Goal: Information Seeking & Learning: Learn about a topic

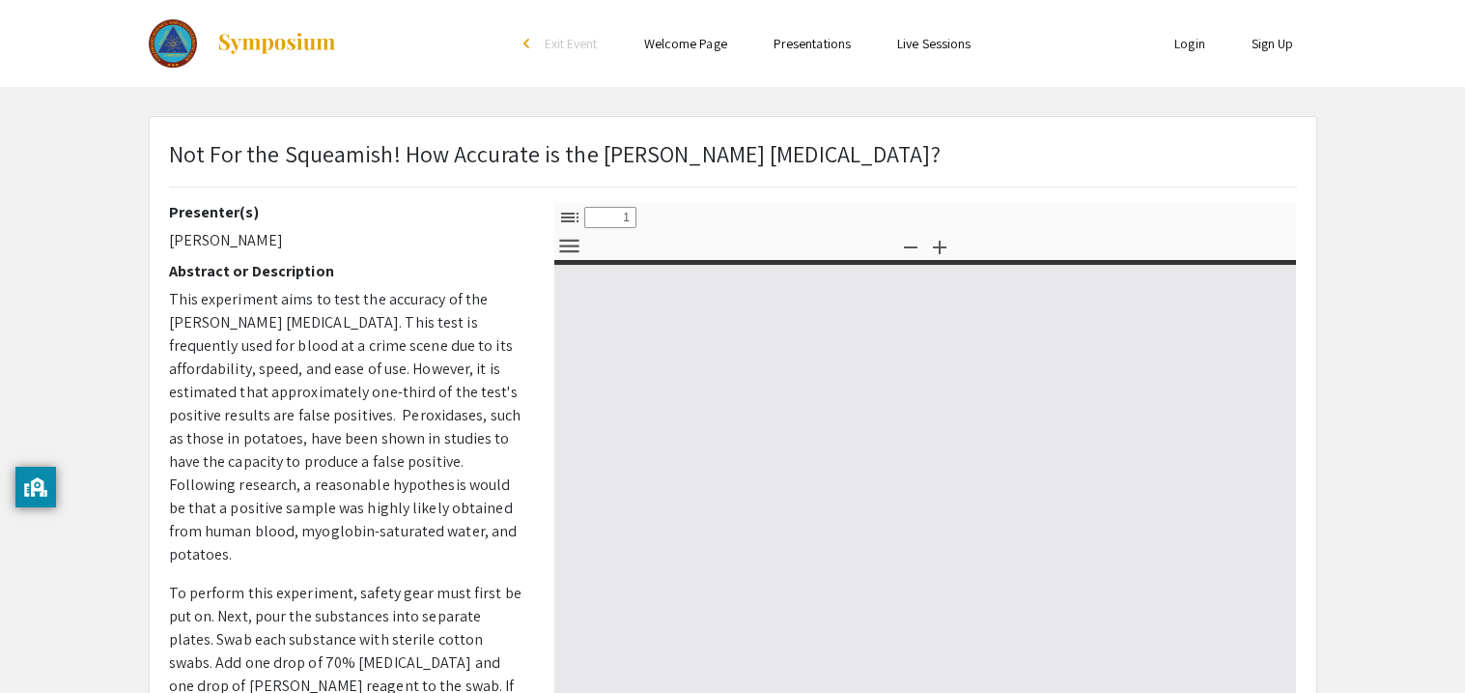
select select "custom"
type input "0"
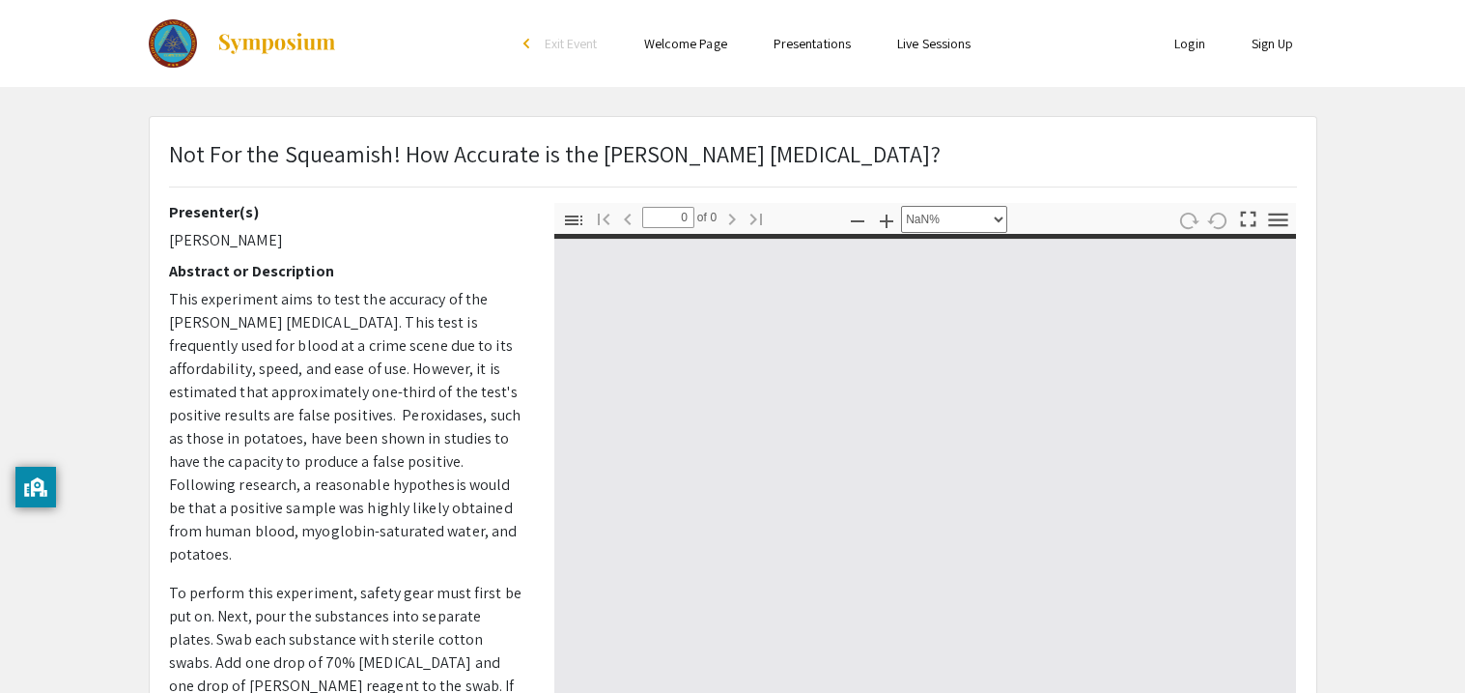
select select "auto"
type input "1"
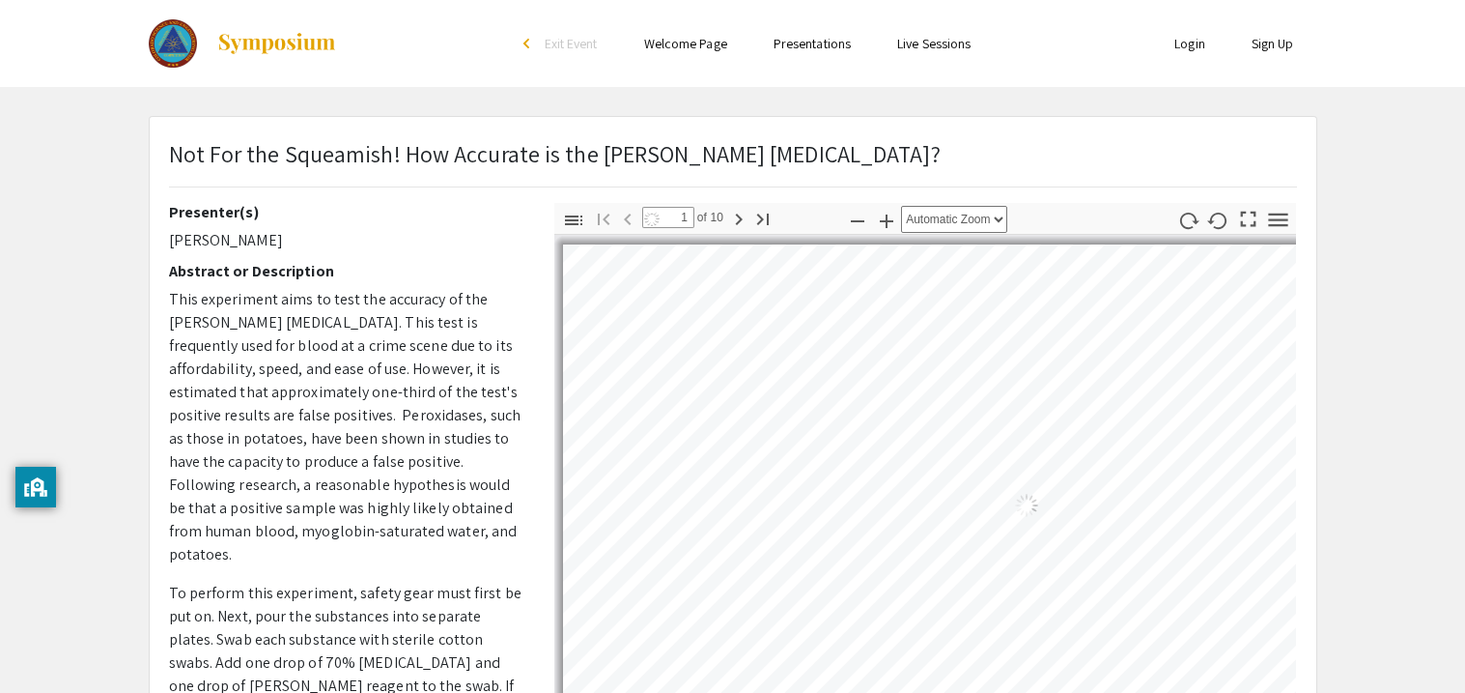
select select "auto"
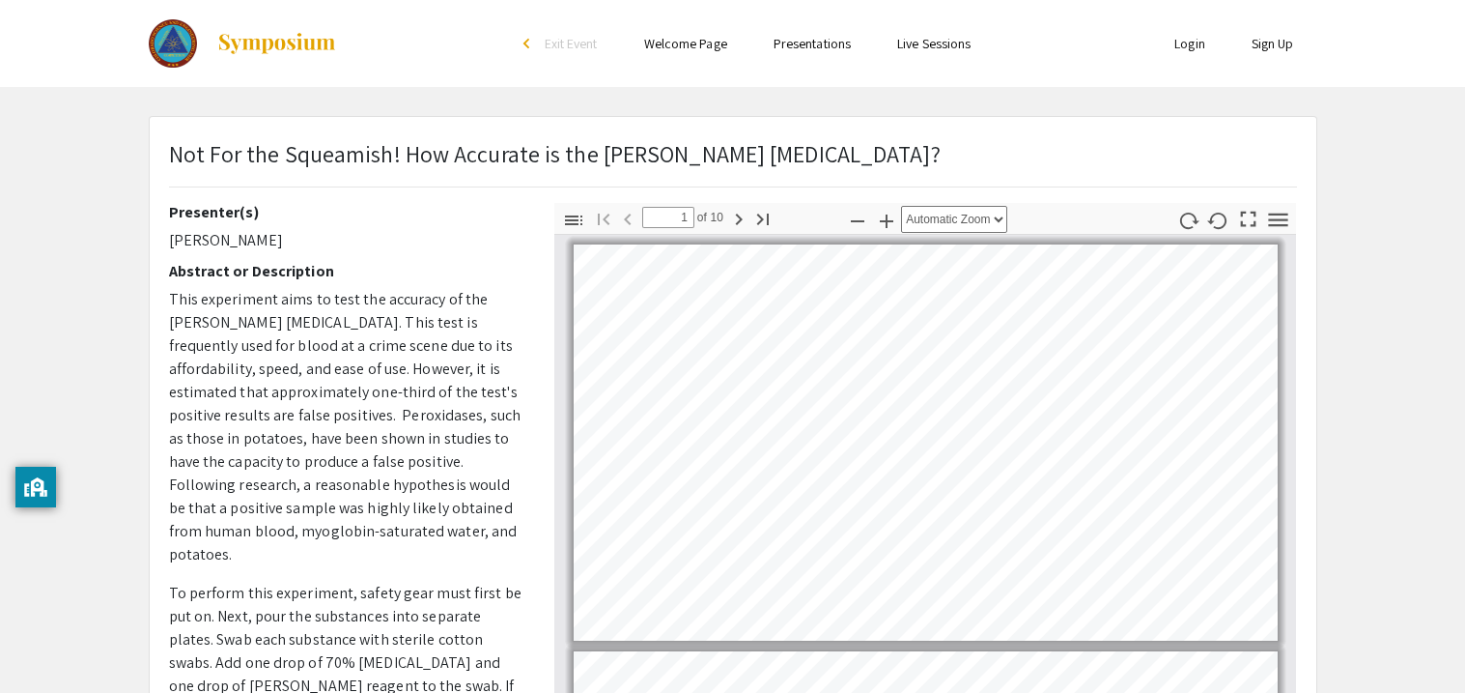
scroll to position [2, 0]
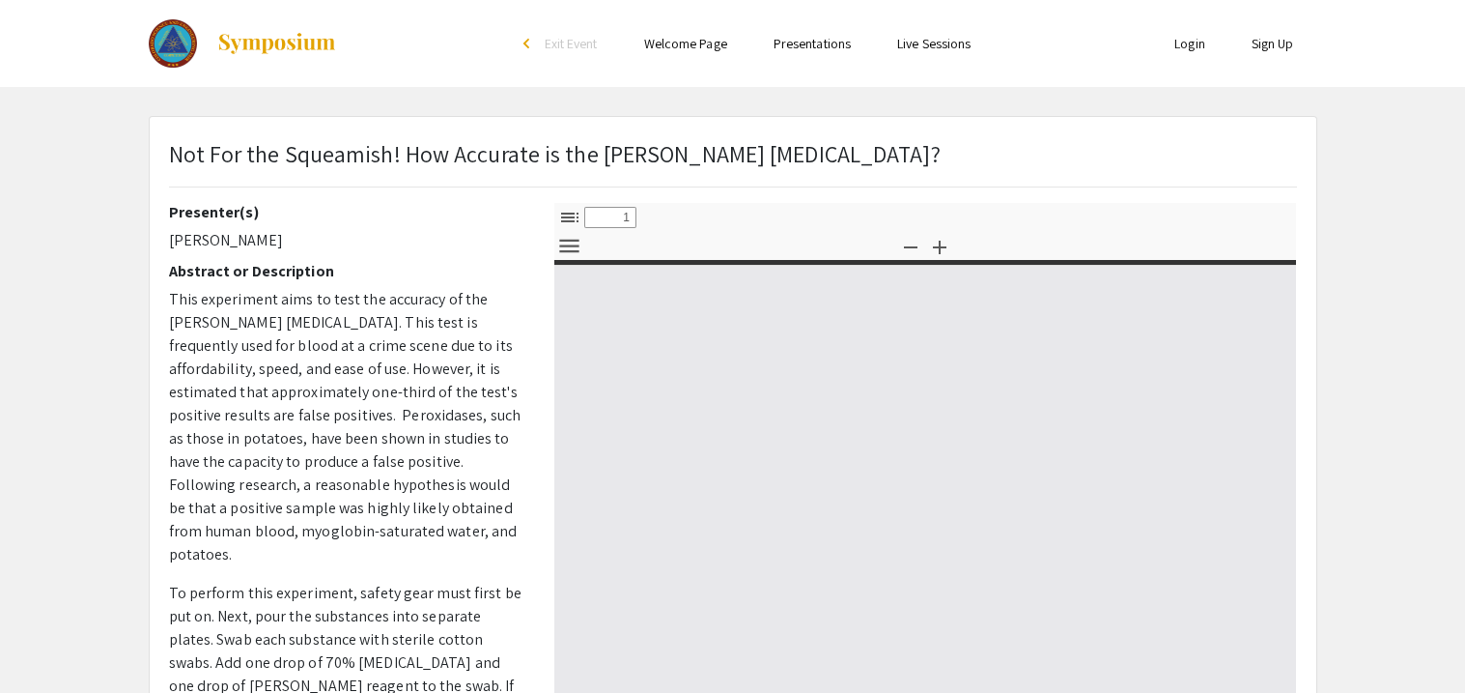
select select "custom"
type input "0"
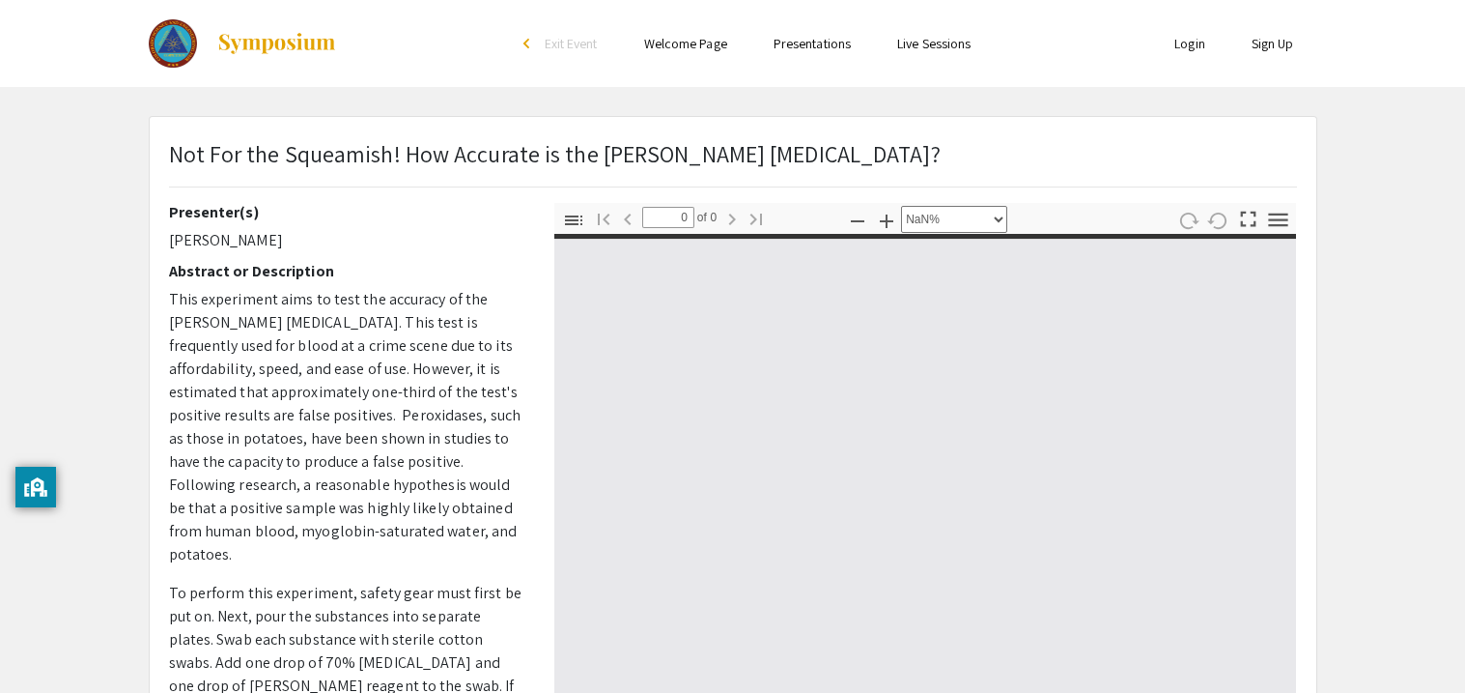
select select "auto"
type input "1"
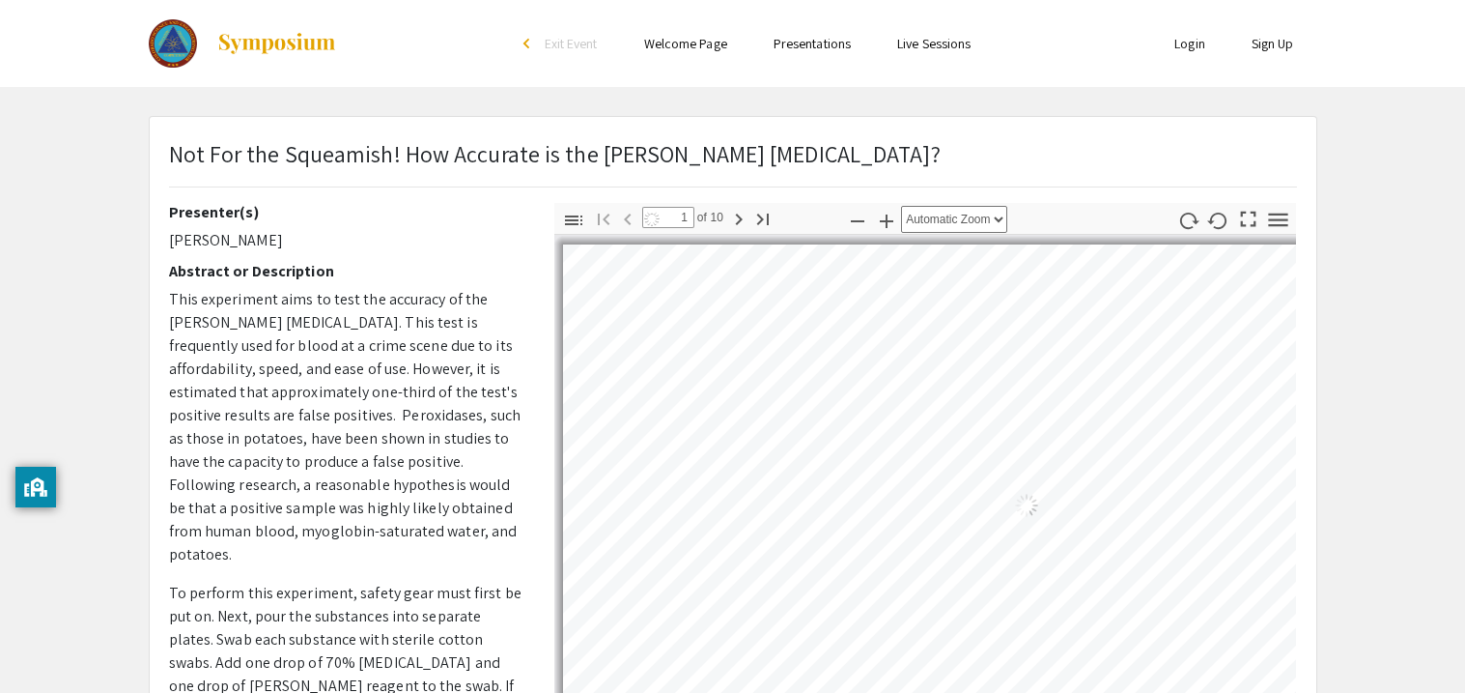
select select "auto"
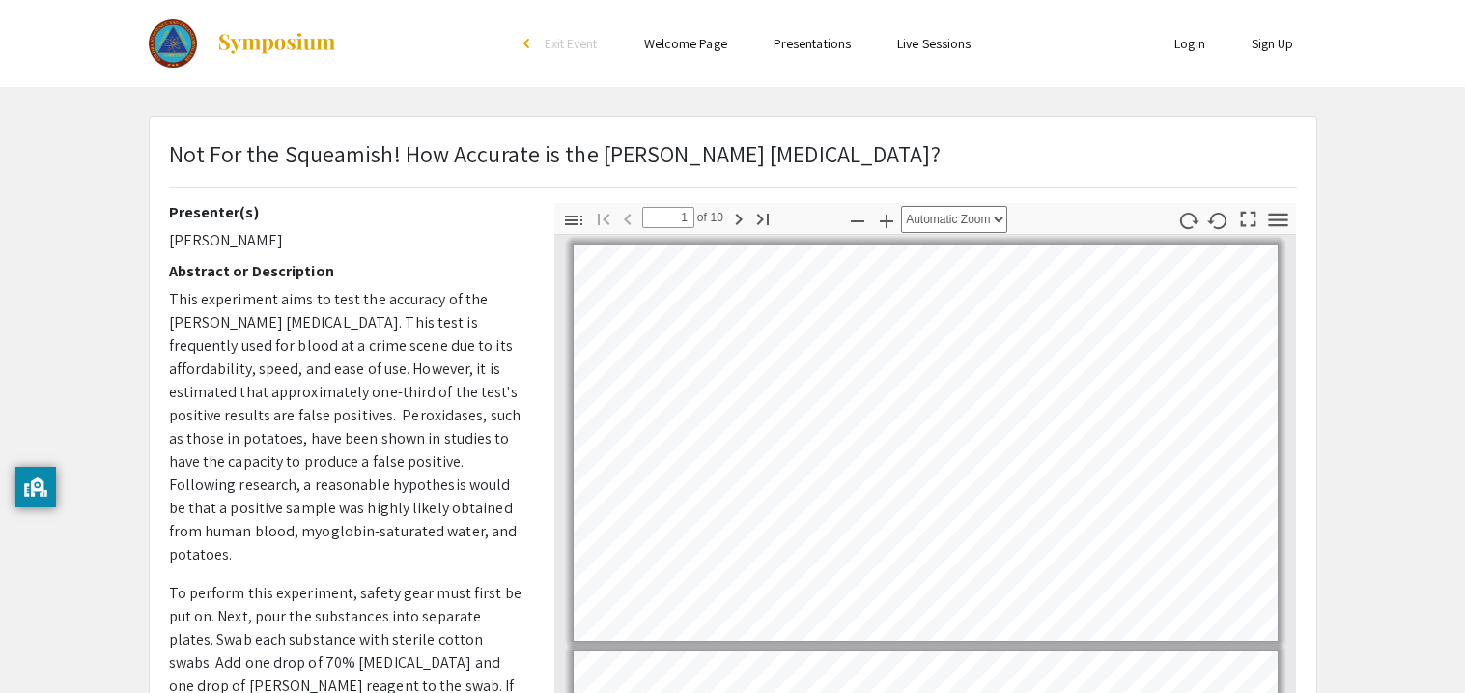
scroll to position [2, 0]
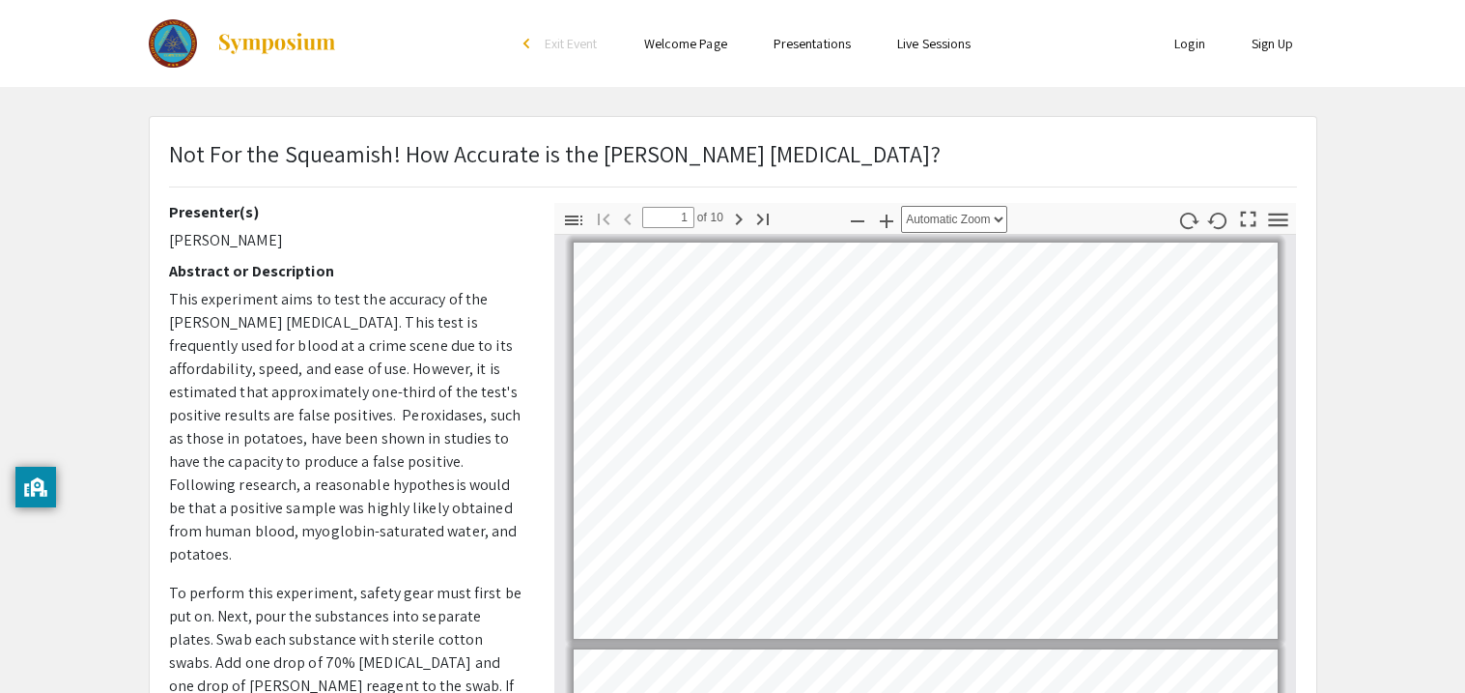
click at [1345, 171] on app-presentation "Not For the Squeamish! How Accurate is the Kastle-Meyer Blood Test? Presenter(s…" at bounding box center [732, 604] width 1465 height 976
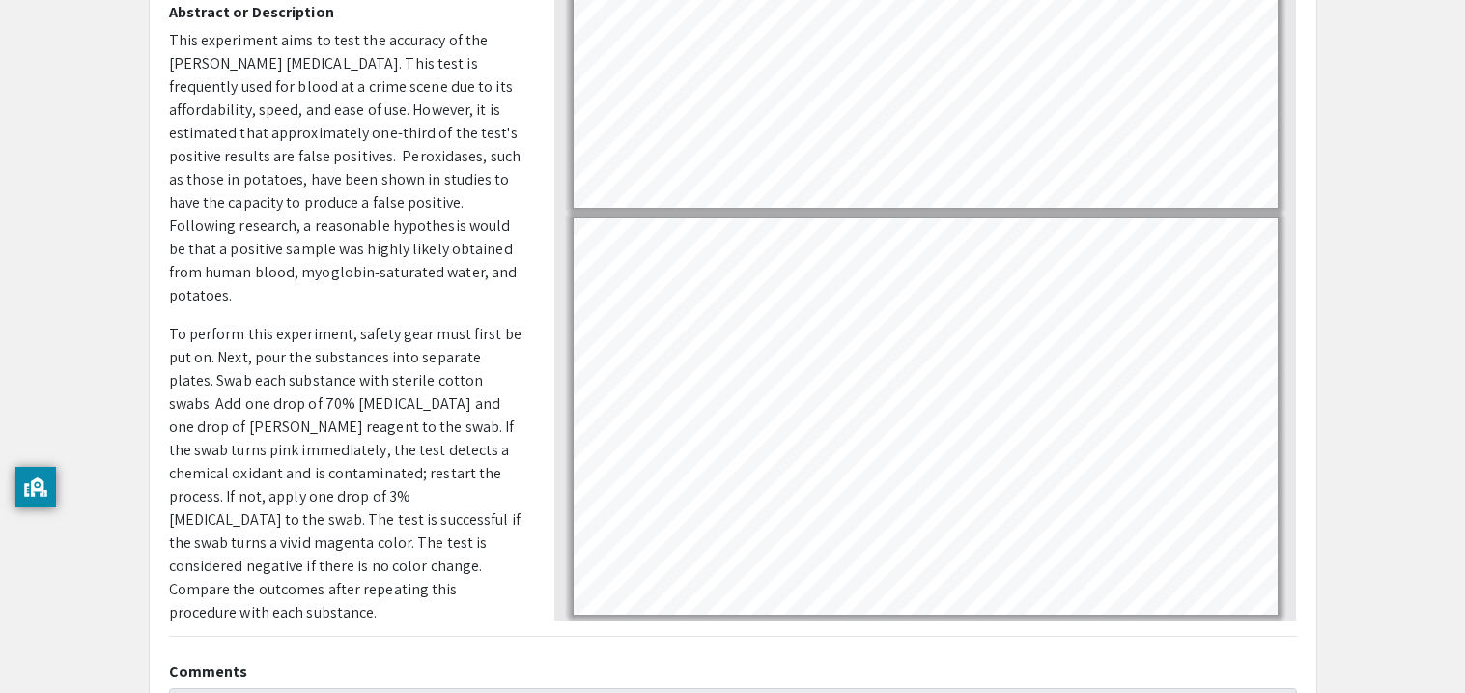
scroll to position [0, 0]
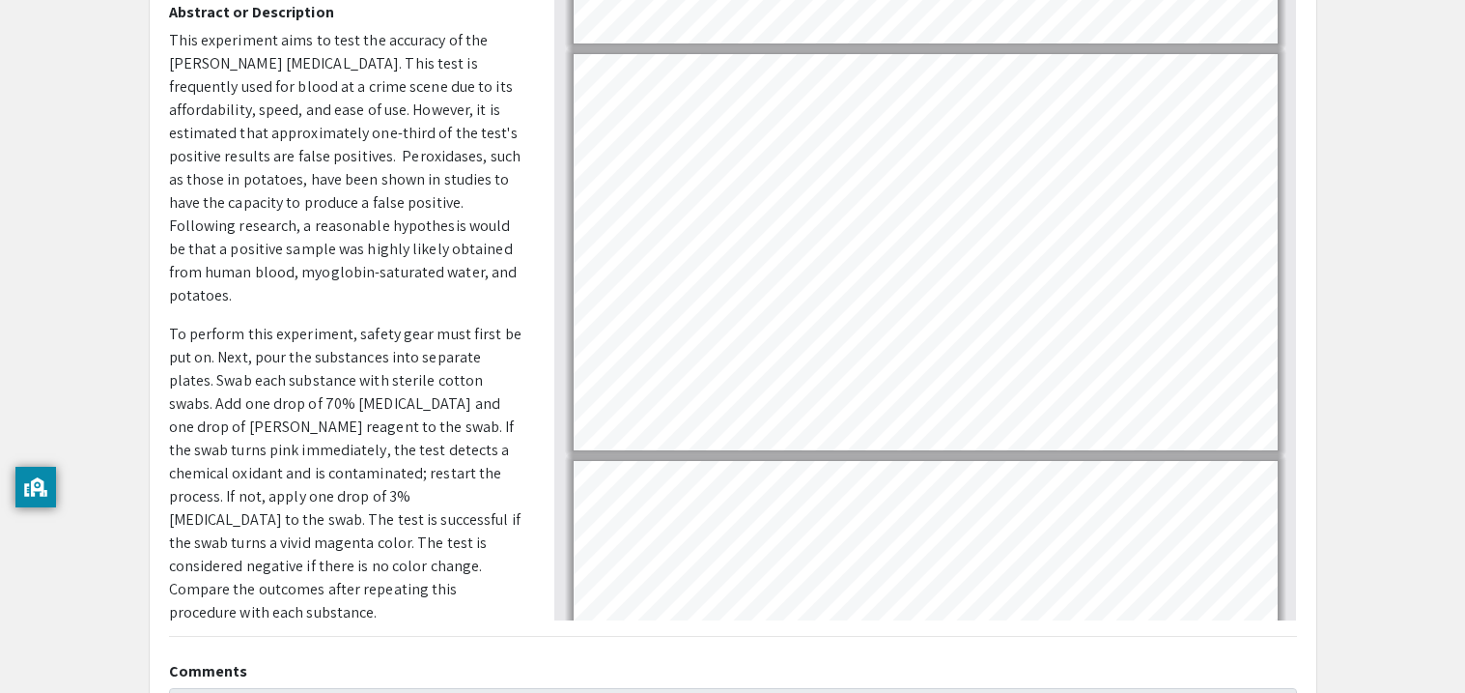
type input "1"
